Goal: Task Accomplishment & Management: Complete application form

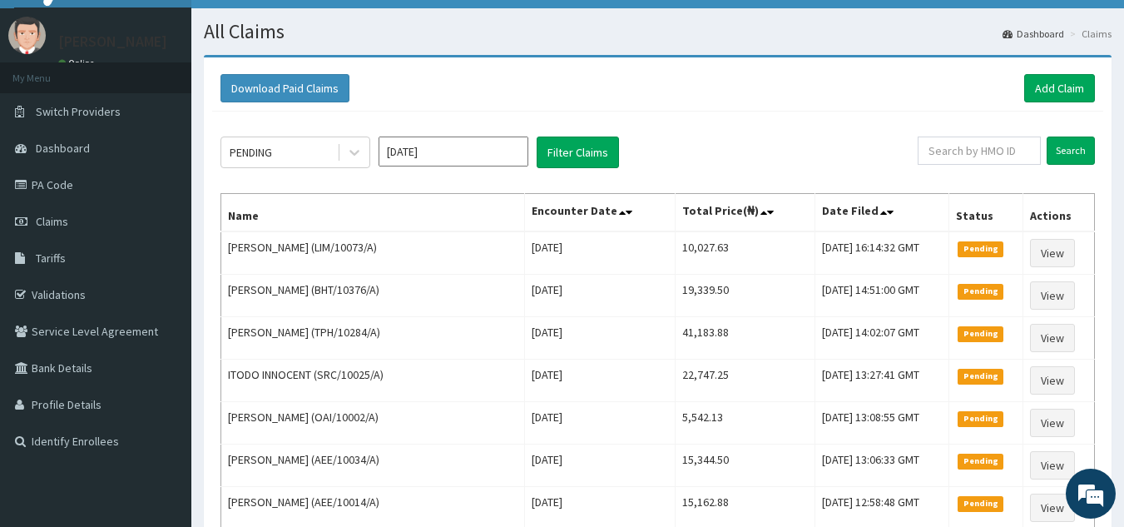
click at [43, 181] on link "PA Code" at bounding box center [95, 184] width 191 height 37
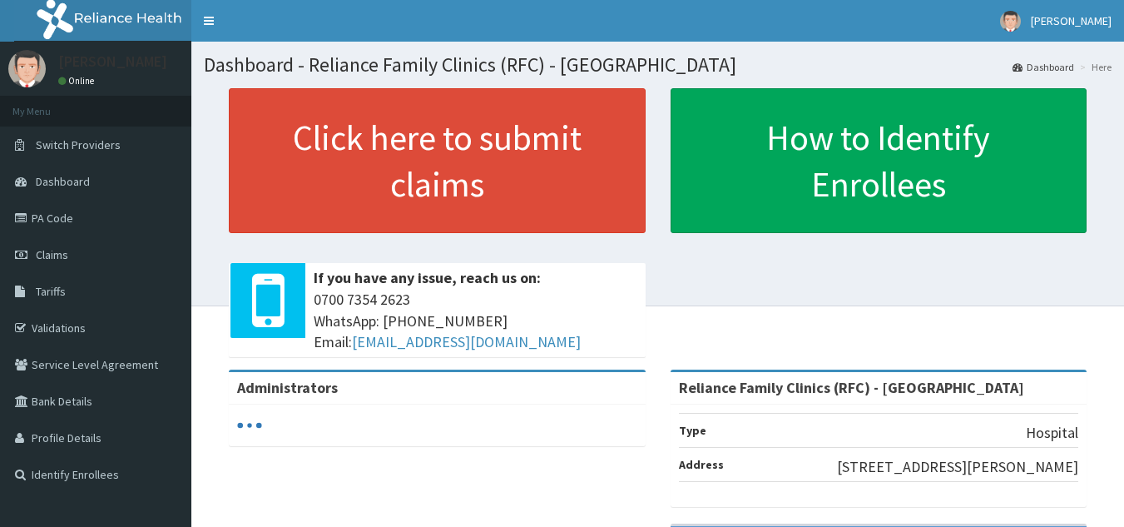
click at [39, 221] on link "PA Code" at bounding box center [95, 218] width 191 height 37
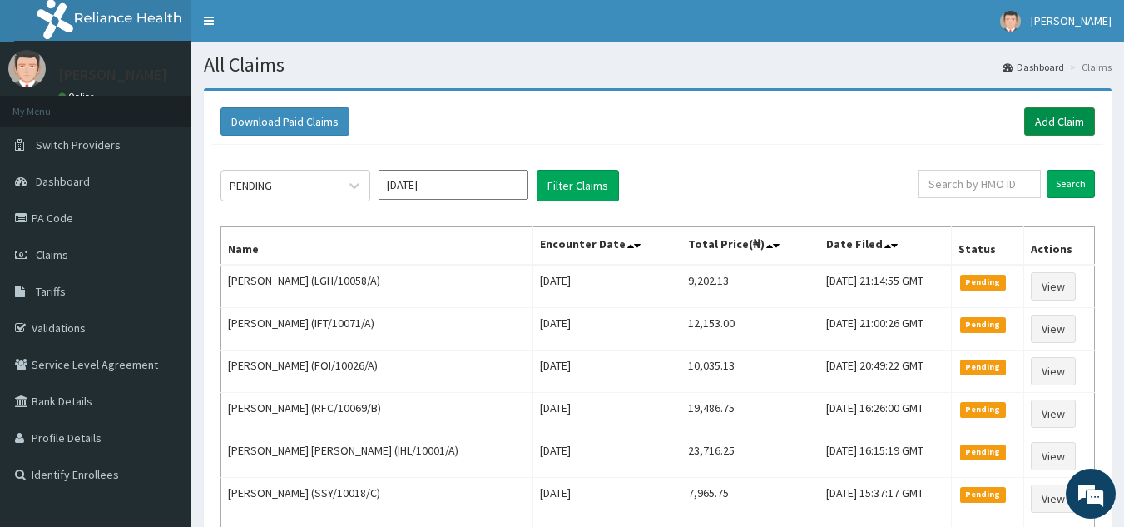
click at [1029, 132] on link "Add Claim" at bounding box center [1059, 121] width 71 height 28
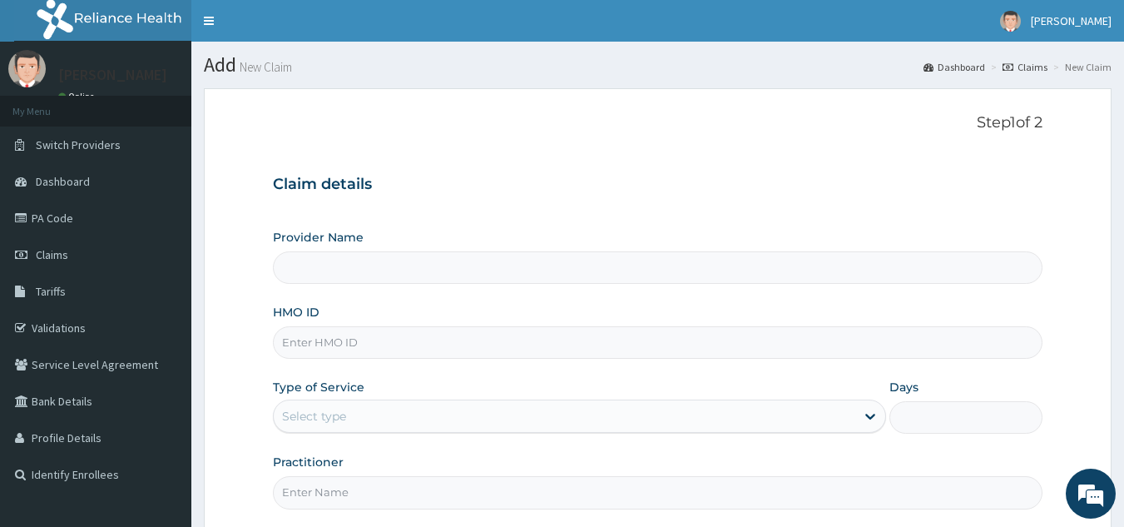
type input "Reliance Family Clinics (RFC) - Lekki"
click at [338, 343] on input "HMO ID" at bounding box center [658, 342] width 771 height 32
paste input "LGL/10221/A"
type input "LGL/10221/A"
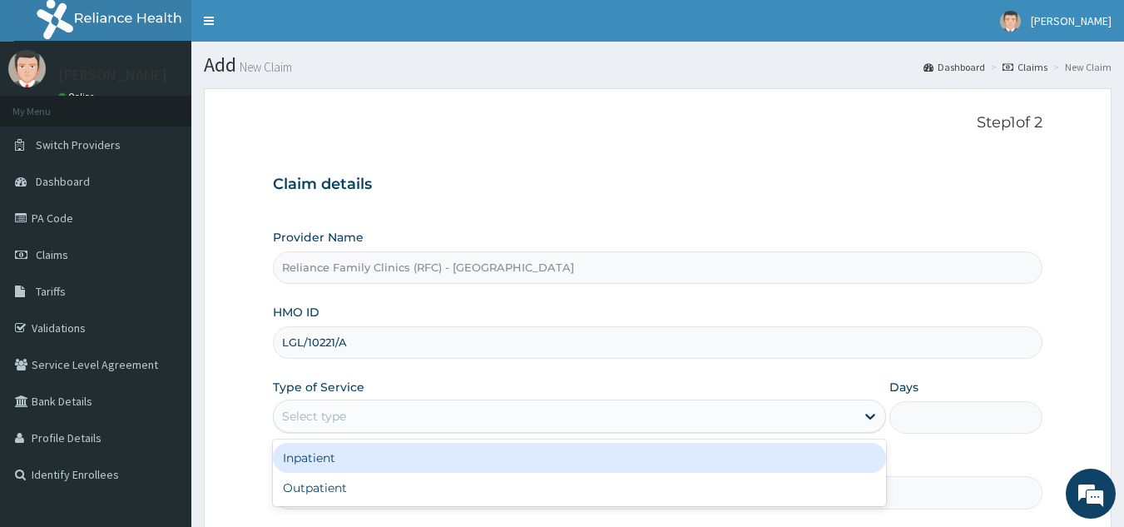
click at [385, 419] on div "Select type" at bounding box center [565, 416] width 582 height 27
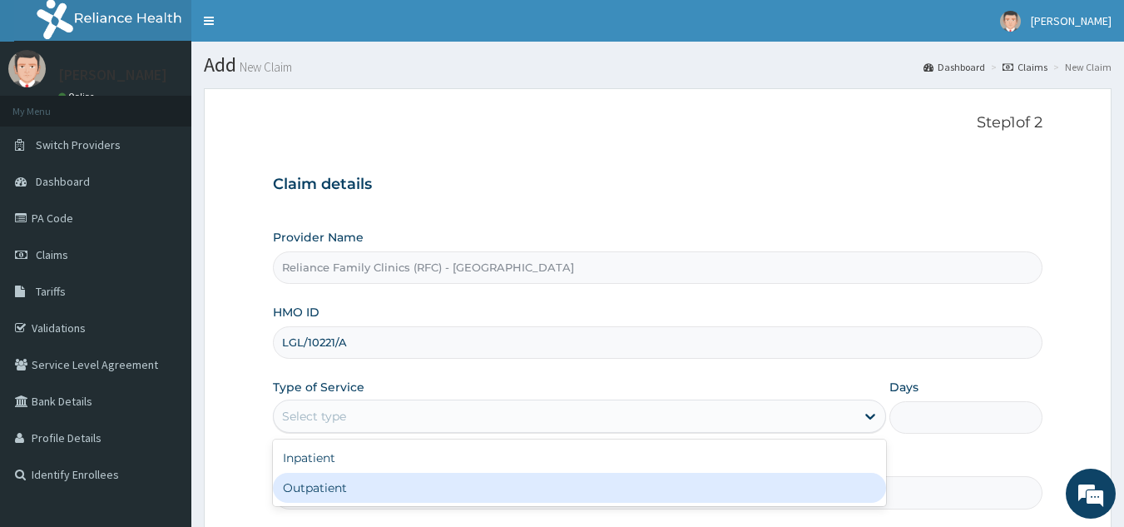
click at [377, 475] on div "Outpatient" at bounding box center [579, 488] width 613 height 30
type input "1"
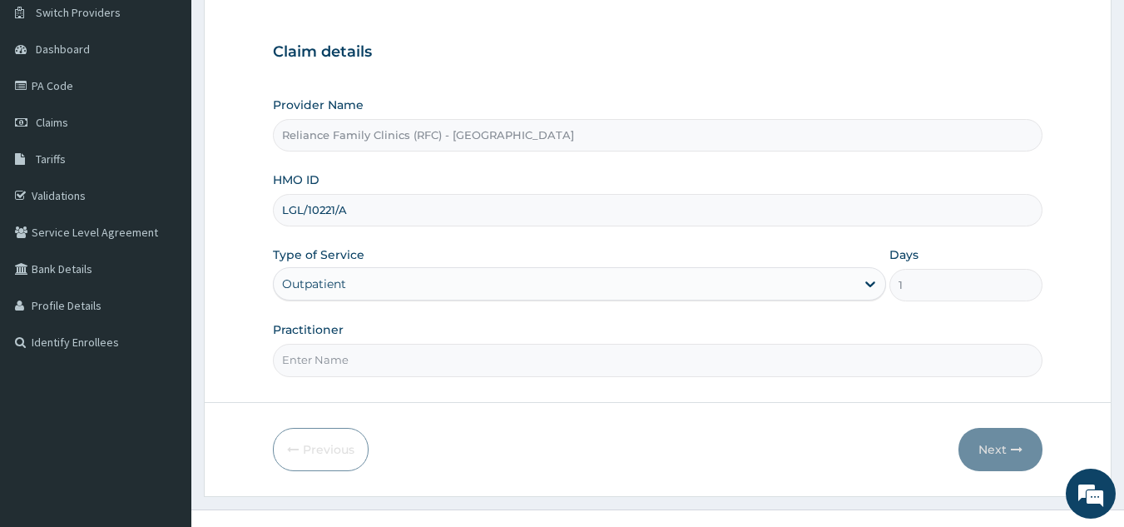
scroll to position [134, 0]
click at [360, 364] on input "Practitioner" at bounding box center [658, 358] width 771 height 32
type input "U"
type input "ONANUGA"
click at [982, 446] on button "Next" at bounding box center [1001, 447] width 84 height 43
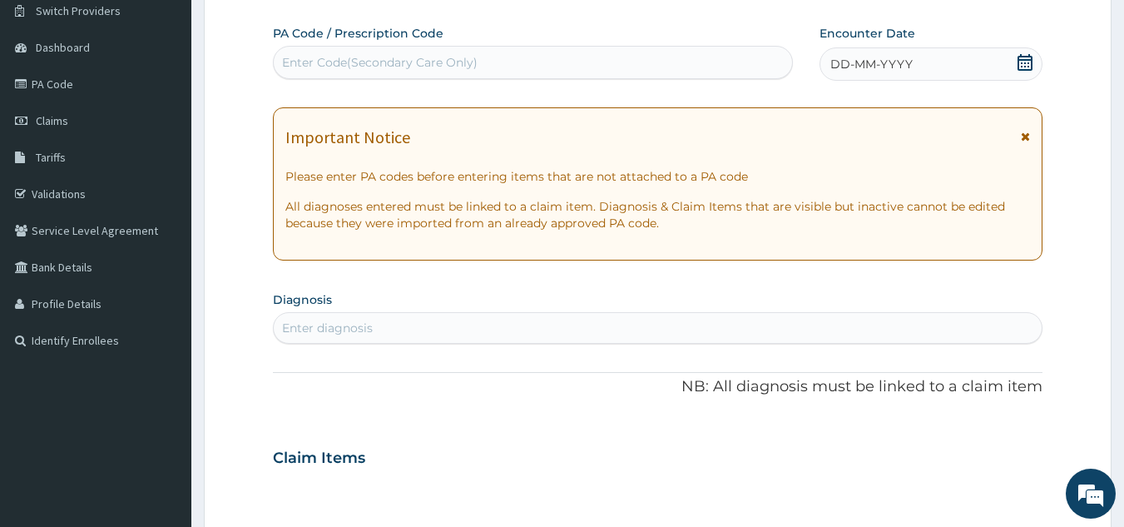
click at [361, 63] on div "Enter Code(Secondary Care Only)" at bounding box center [380, 62] width 196 height 17
paste input "PA/DB111D"
type input "PA/DB111D"
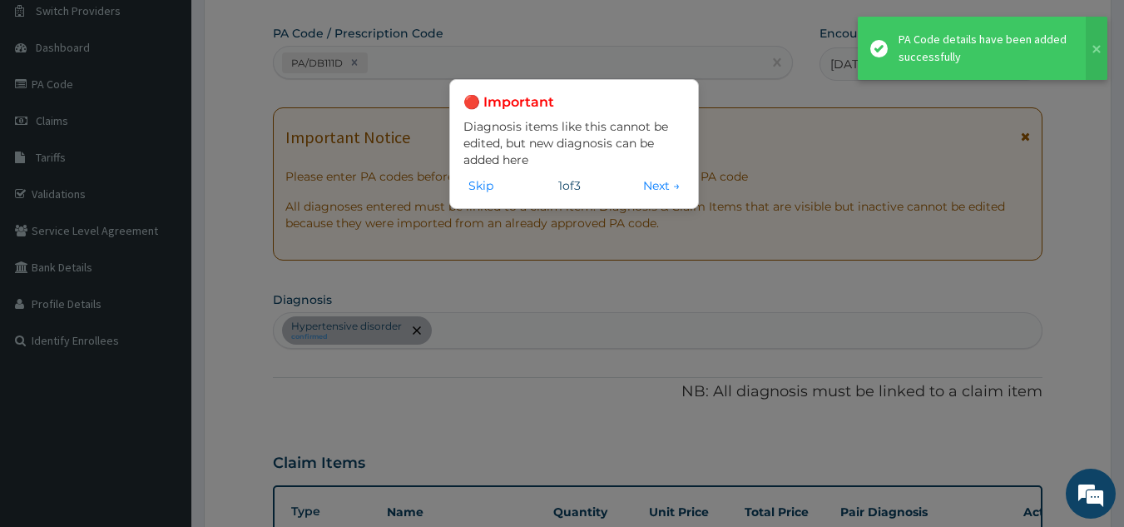
scroll to position [429, 0]
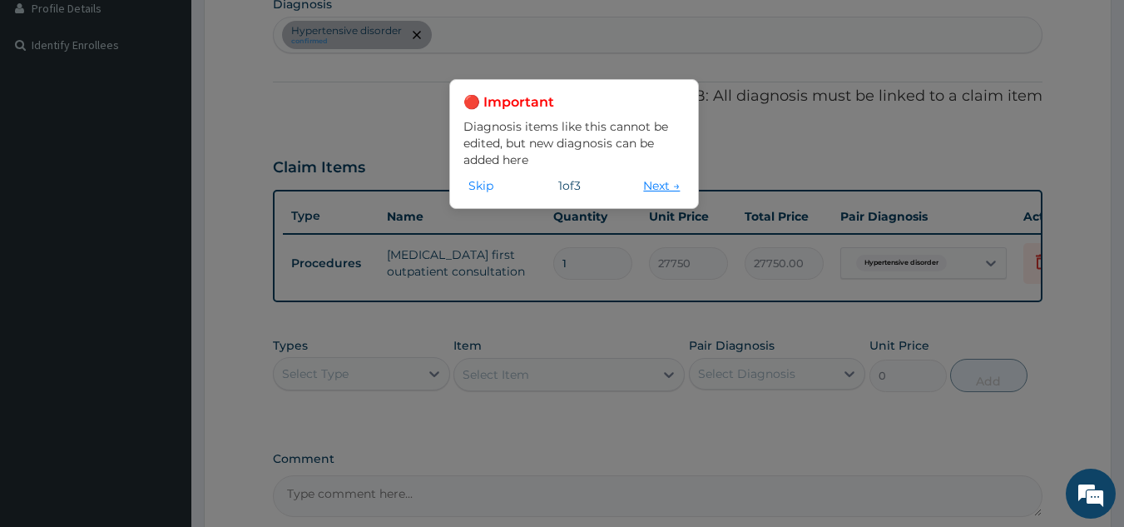
click at [653, 178] on button "Next →" at bounding box center [661, 185] width 47 height 18
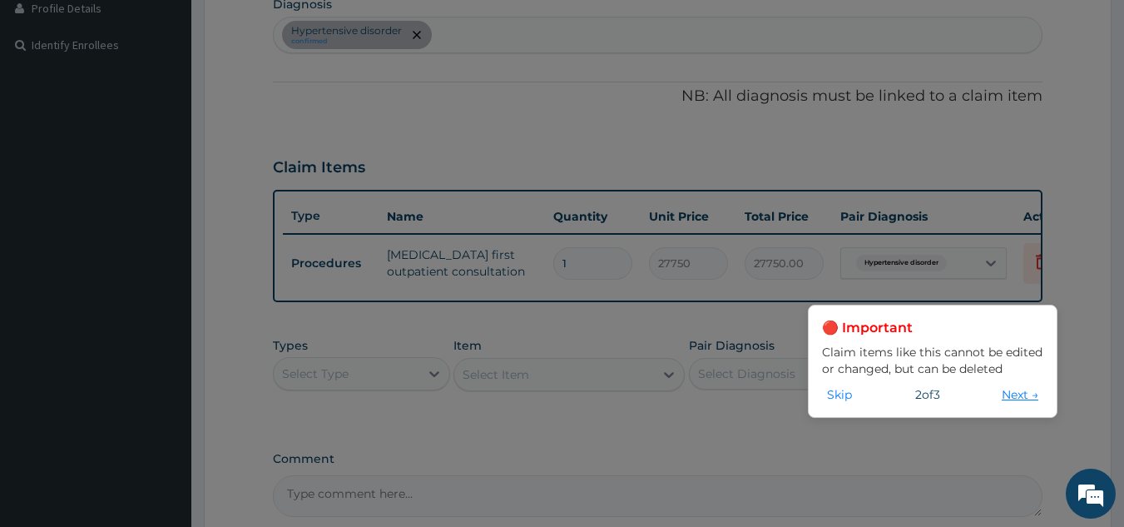
click at [1013, 399] on button "Next →" at bounding box center [1020, 394] width 47 height 18
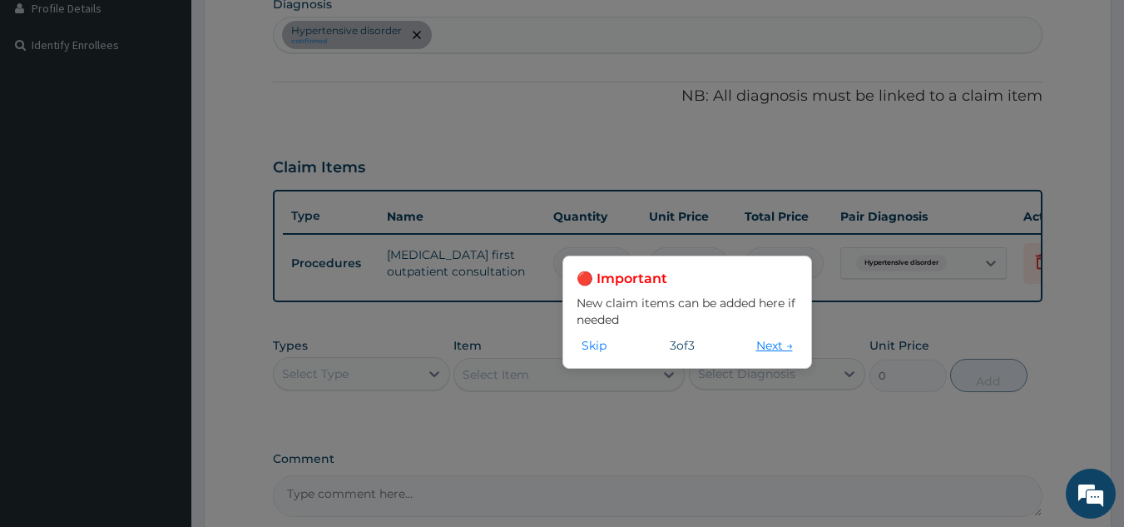
click at [769, 348] on button "Next →" at bounding box center [775, 345] width 47 height 18
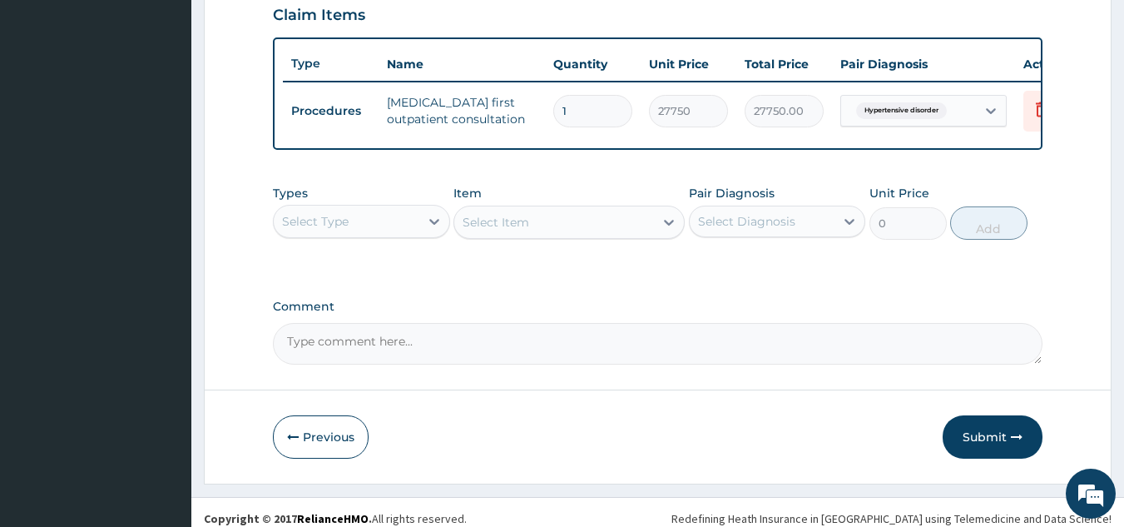
scroll to position [591, 0]
